Goal: Navigation & Orientation: Find specific page/section

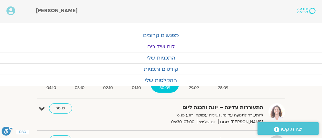
click at [160, 44] on link "לוח שידורים" at bounding box center [161, 46] width 322 height 11
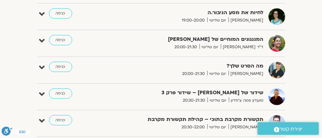
scroll to position [361, 0]
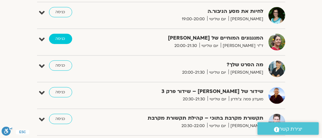
click at [60, 37] on link "כניסה" at bounding box center [60, 39] width 23 height 10
